Goal: Transaction & Acquisition: Subscribe to service/newsletter

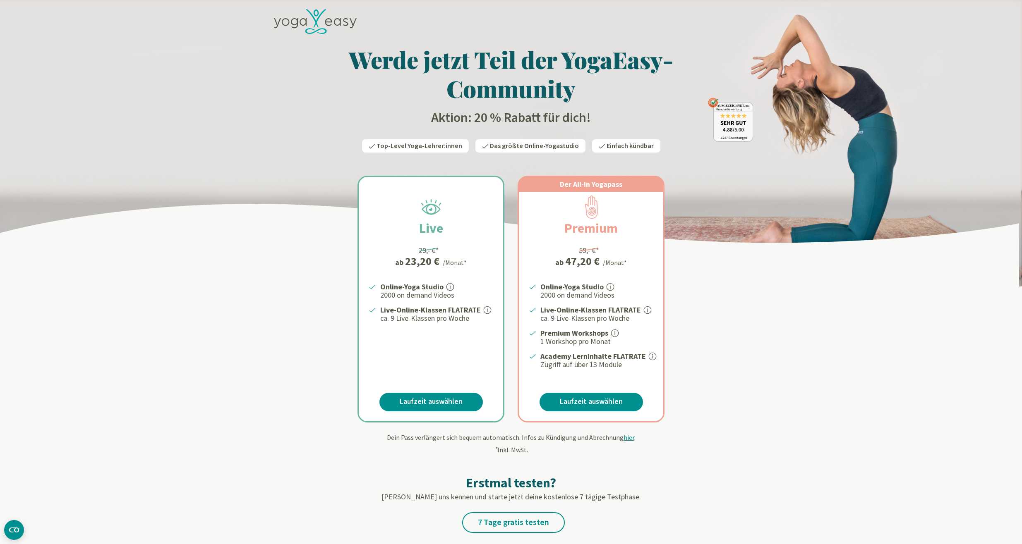
click at [314, 21] on icon at bounding box center [312, 18] width 12 height 19
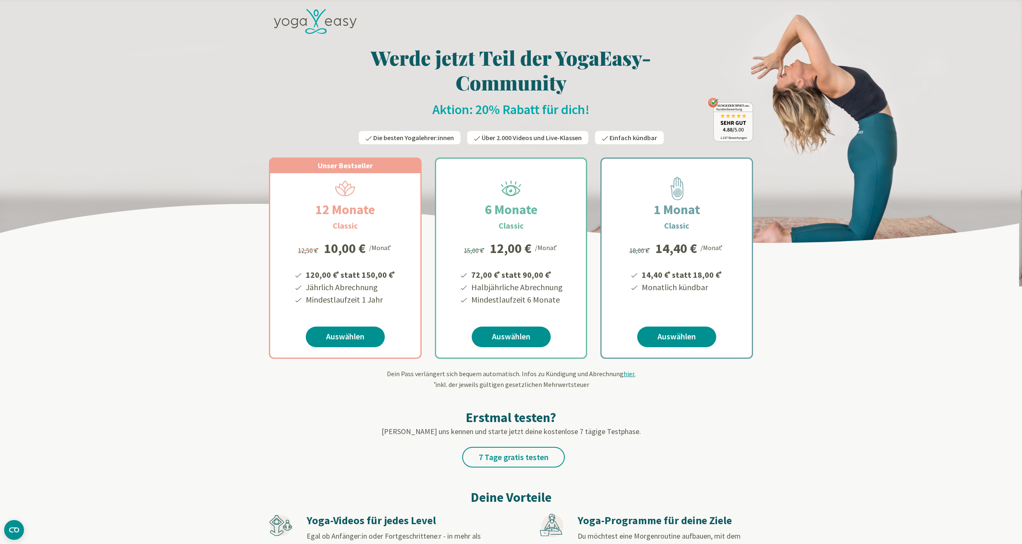
click at [324, 26] on icon at bounding box center [315, 21] width 83 height 25
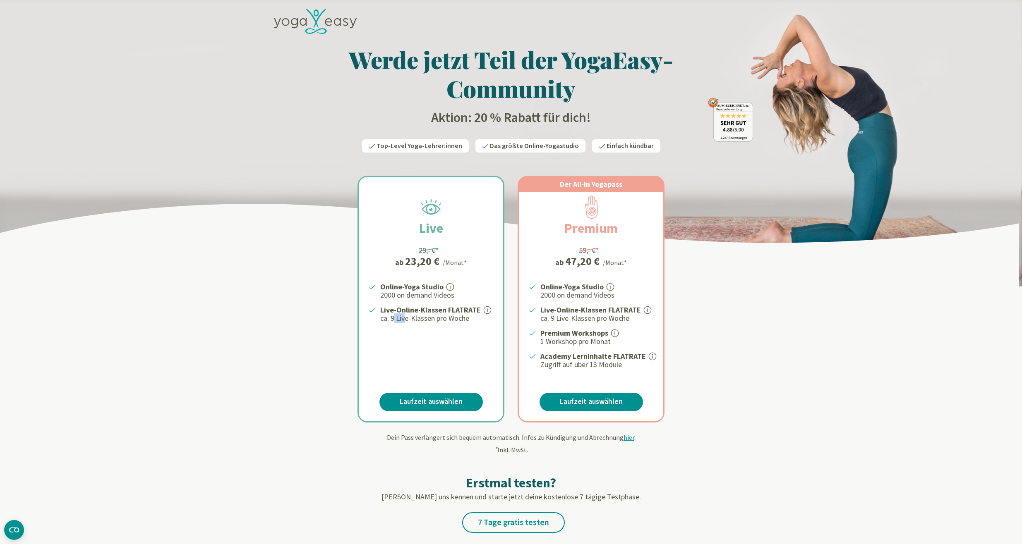
drag, startPoint x: 389, startPoint y: 317, endPoint x: 401, endPoint y: 317, distance: 11.6
click at [401, 317] on p "ca. 9 Live-Klassen pro Woche" at bounding box center [436, 319] width 113 height 10
click at [404, 317] on p "ca. 9 Live-Klassen pro Woche" at bounding box center [436, 319] width 113 height 10
click at [421, 318] on p "ca. 9 Live-Klassen pro Woche" at bounding box center [436, 319] width 113 height 10
click at [334, 23] on icon at bounding box center [337, 21] width 7 height 7
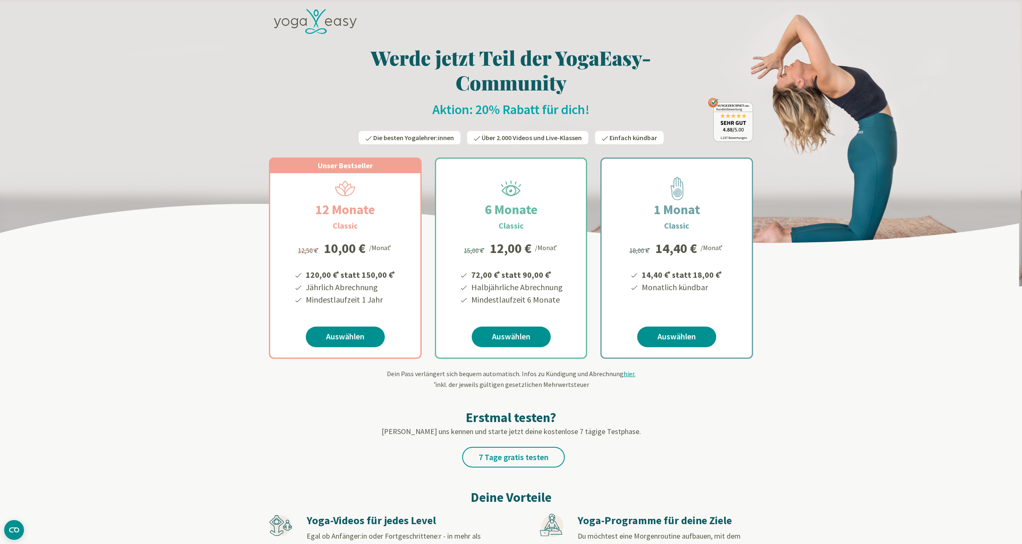
scroll to position [0, 0]
drag, startPoint x: 460, startPoint y: 374, endPoint x: 517, endPoint y: 390, distance: 59.8
click at [519, 385] on span "* inkl. der jeweils gültigen gesetzlichen Mehrwertsteuer" at bounding box center [511, 384] width 156 height 8
click at [329, 18] on icon at bounding box center [328, 22] width 7 height 8
